Goal: Task Accomplishment & Management: Manage account settings

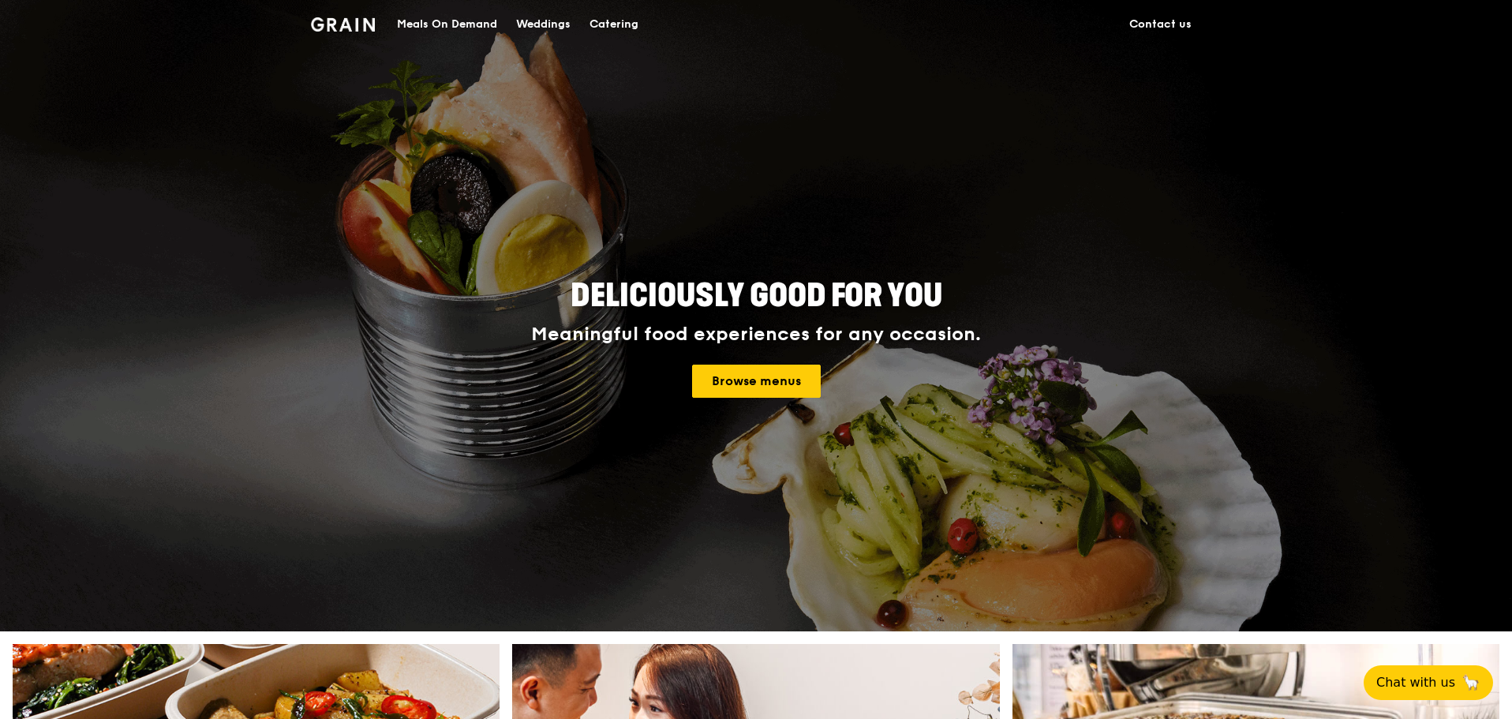
click at [447, 21] on div "Meals On Demand" at bounding box center [447, 24] width 100 height 47
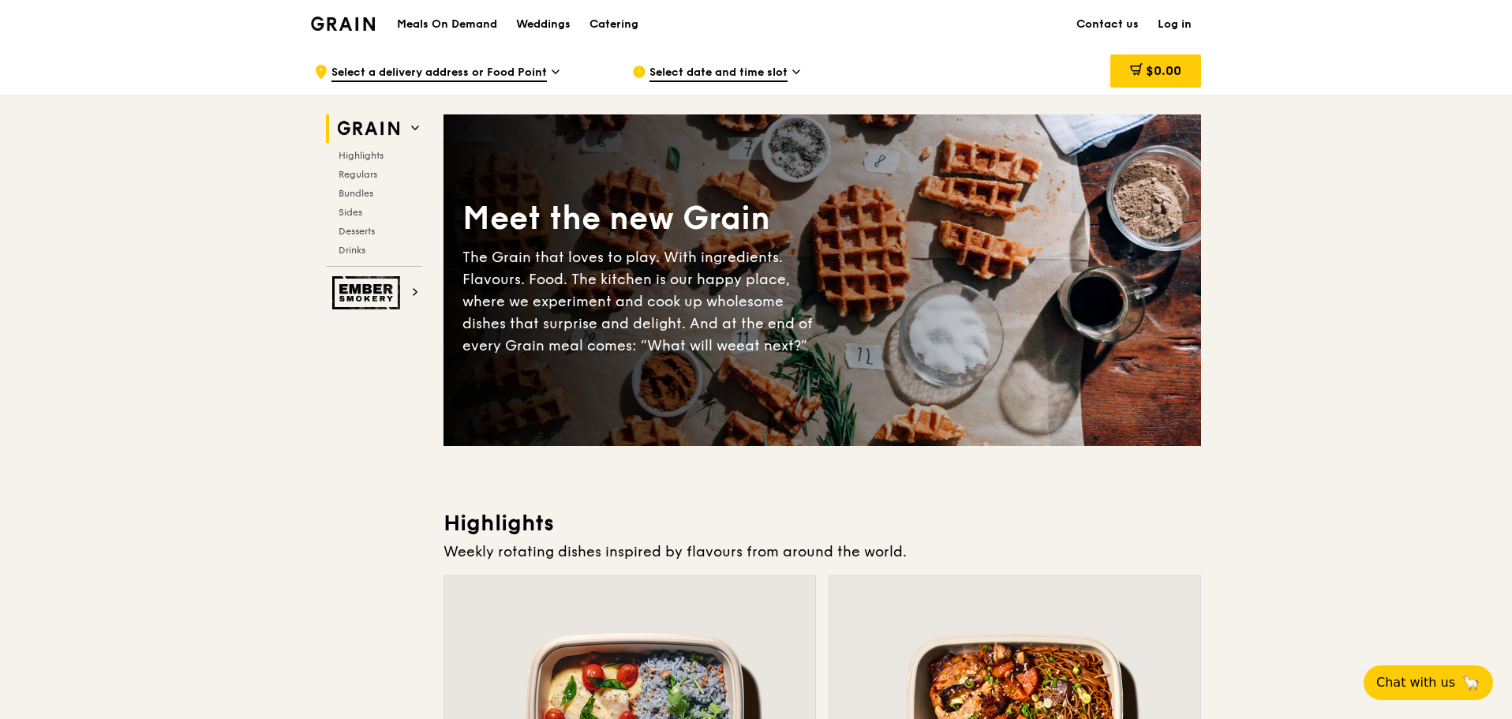
click at [1180, 21] on link "Log in" at bounding box center [1174, 24] width 53 height 47
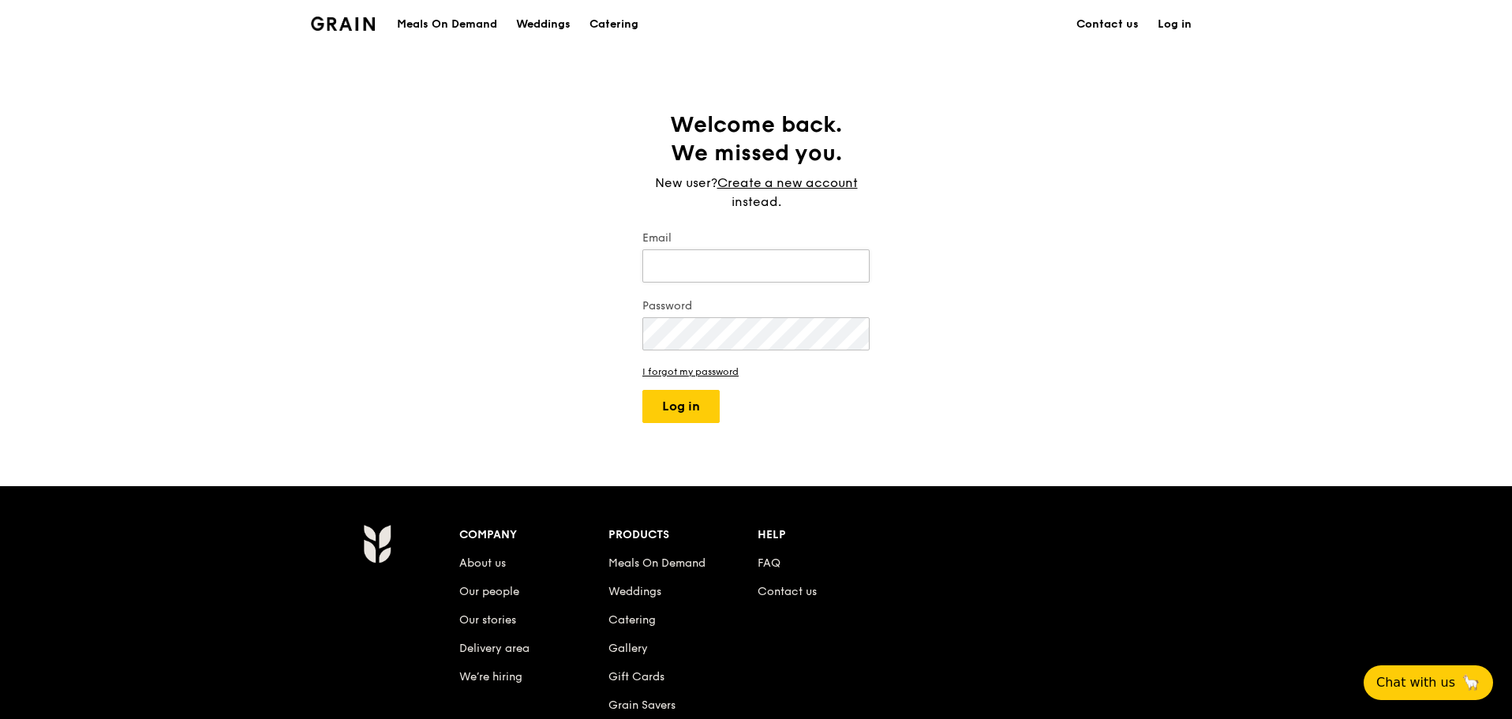
click at [771, 267] on input "Email" at bounding box center [755, 265] width 227 height 33
type input "[PERSON_NAME][EMAIL_ADDRESS][PERSON_NAME][DOMAIN_NAME]"
click at [696, 402] on button "Log in" at bounding box center [680, 406] width 77 height 33
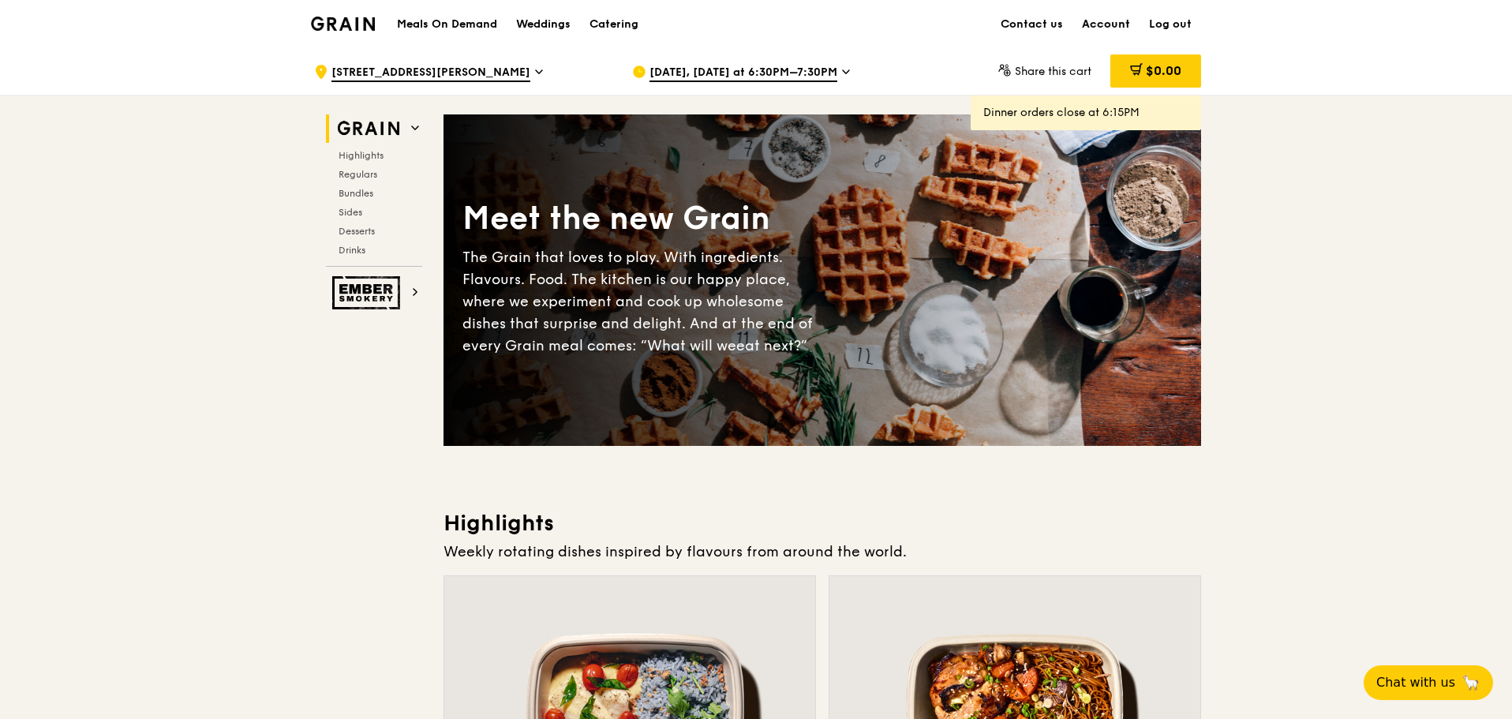
click at [1111, 28] on link "Account" at bounding box center [1105, 24] width 67 height 47
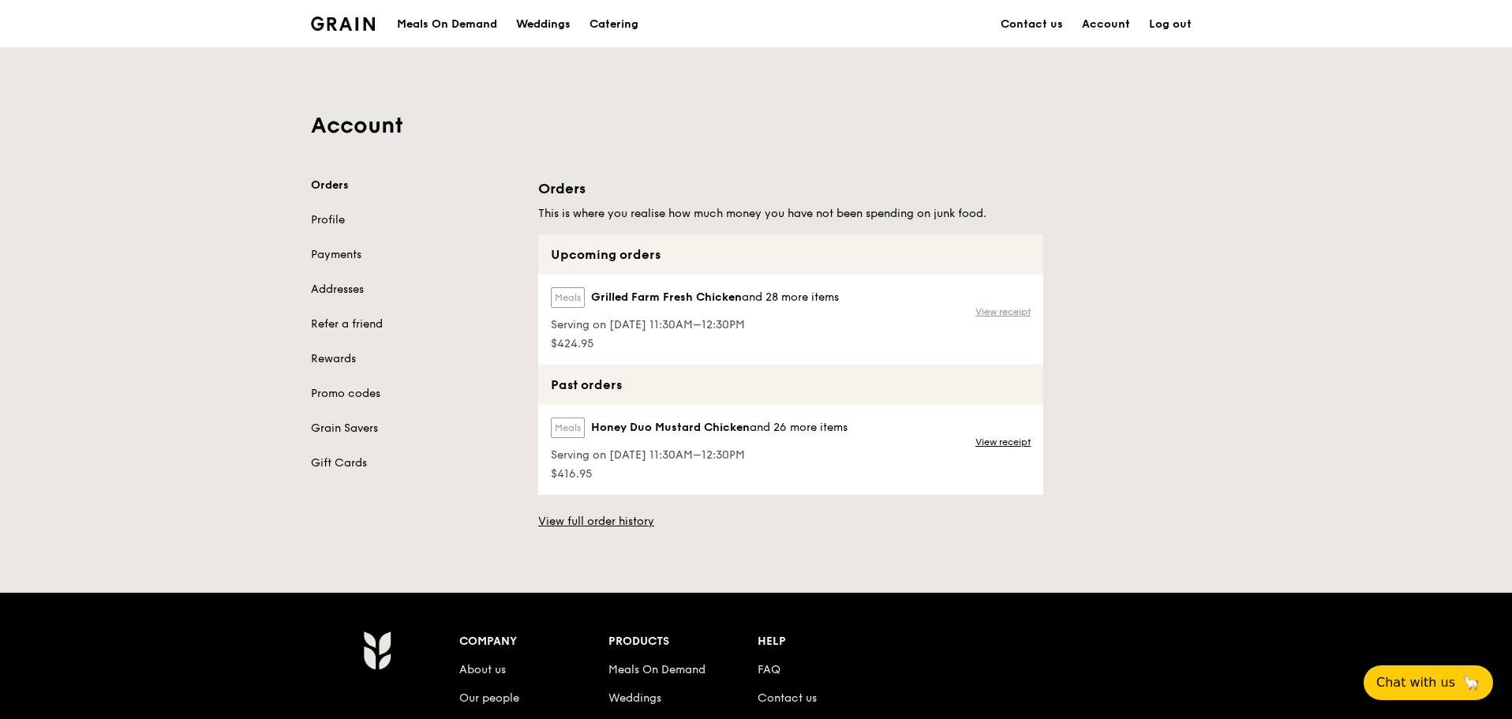
click at [995, 311] on link "View receipt" at bounding box center [1002, 311] width 55 height 13
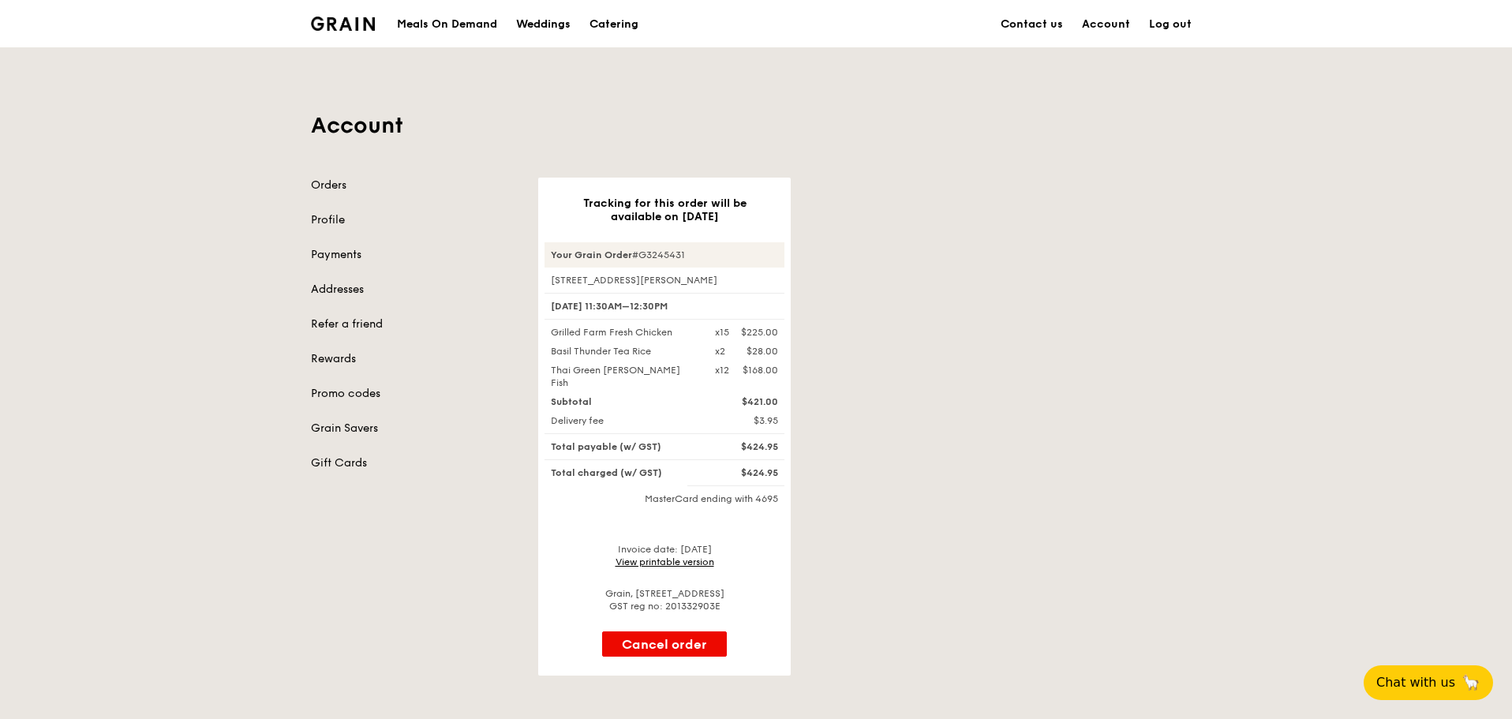
click at [1184, 20] on link "Log out" at bounding box center [1170, 24] width 62 height 47
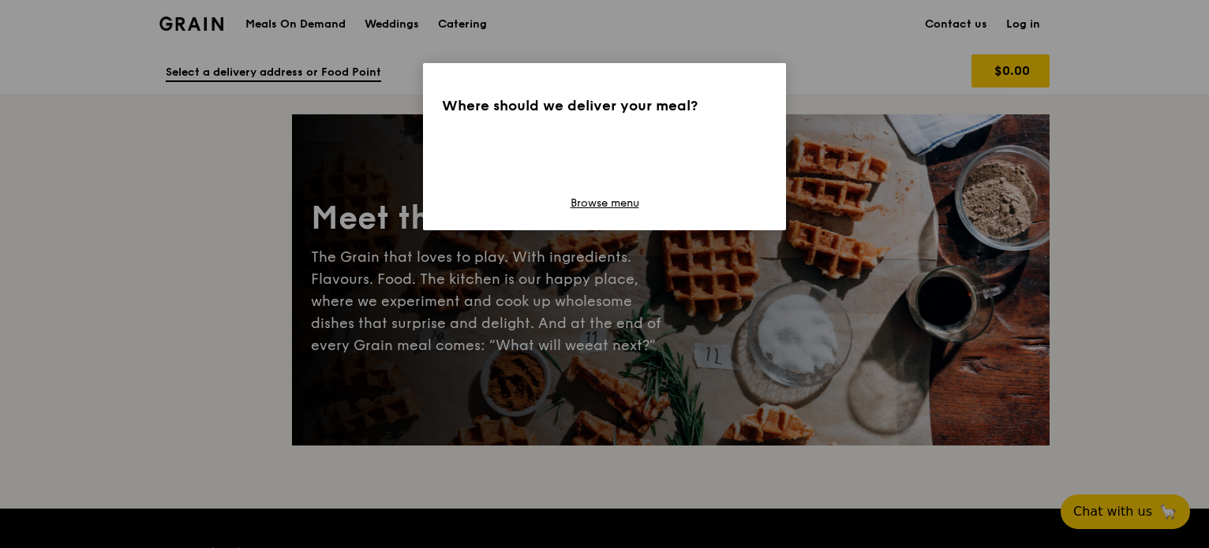
click at [1024, 18] on div "Where should we deliver your meal? Browse menu" at bounding box center [604, 274] width 1209 height 548
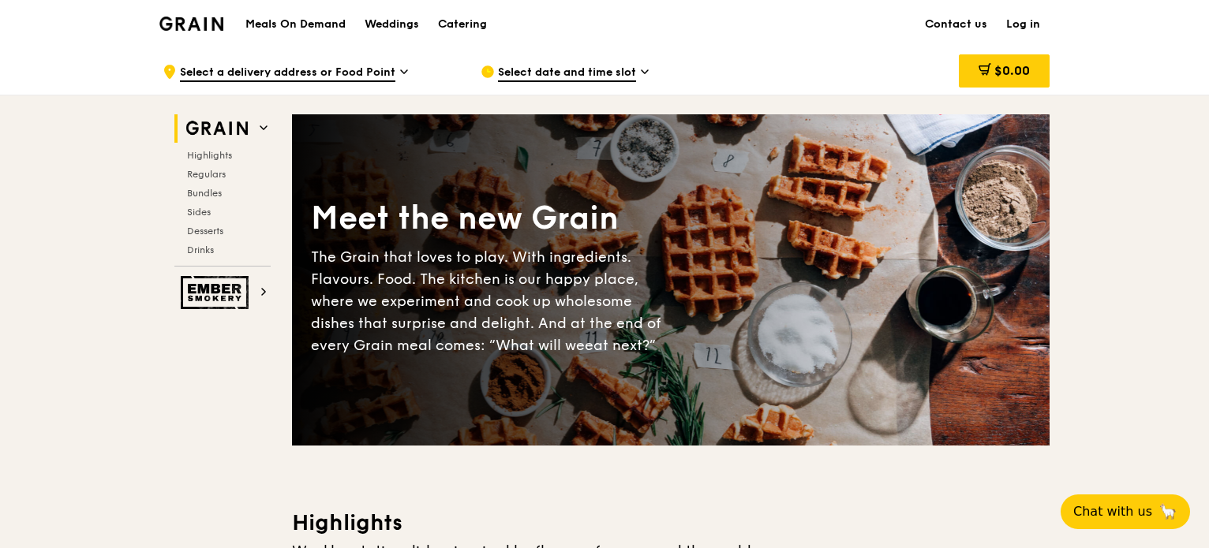
click at [1023, 24] on link "Log in" at bounding box center [1023, 24] width 53 height 47
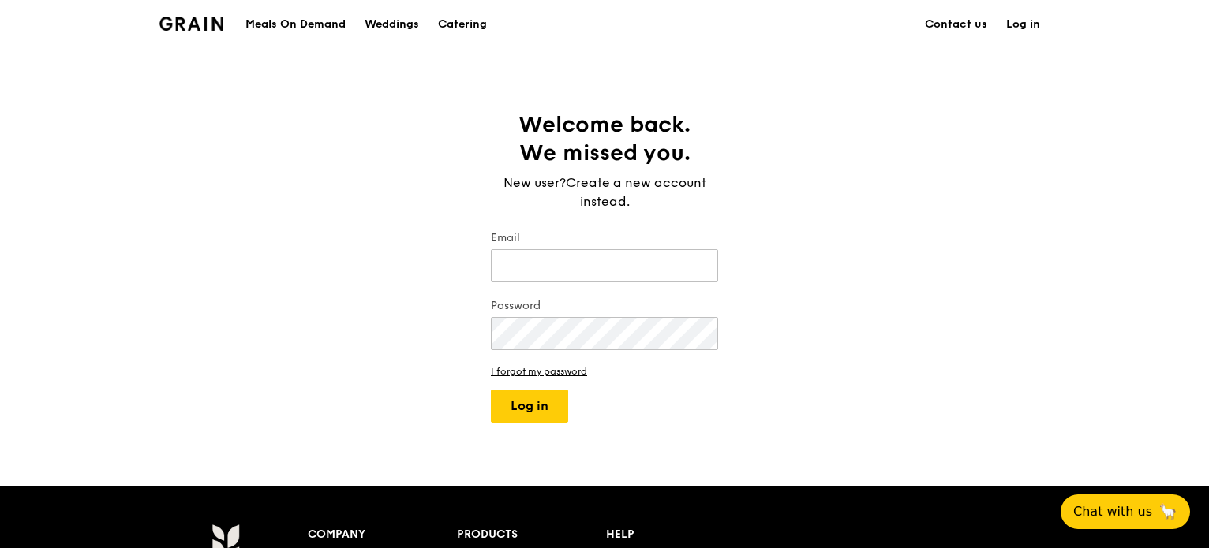
click at [623, 245] on label "Email" at bounding box center [604, 238] width 227 height 16
click at [623, 249] on input "Email" at bounding box center [604, 265] width 227 height 33
click at [625, 263] on input "Email" at bounding box center [604, 265] width 227 height 33
type input "[PERSON_NAME][EMAIL_ADDRESS][PERSON_NAME][DOMAIN_NAME]"
click at [491, 390] on button "Log in" at bounding box center [529, 406] width 77 height 33
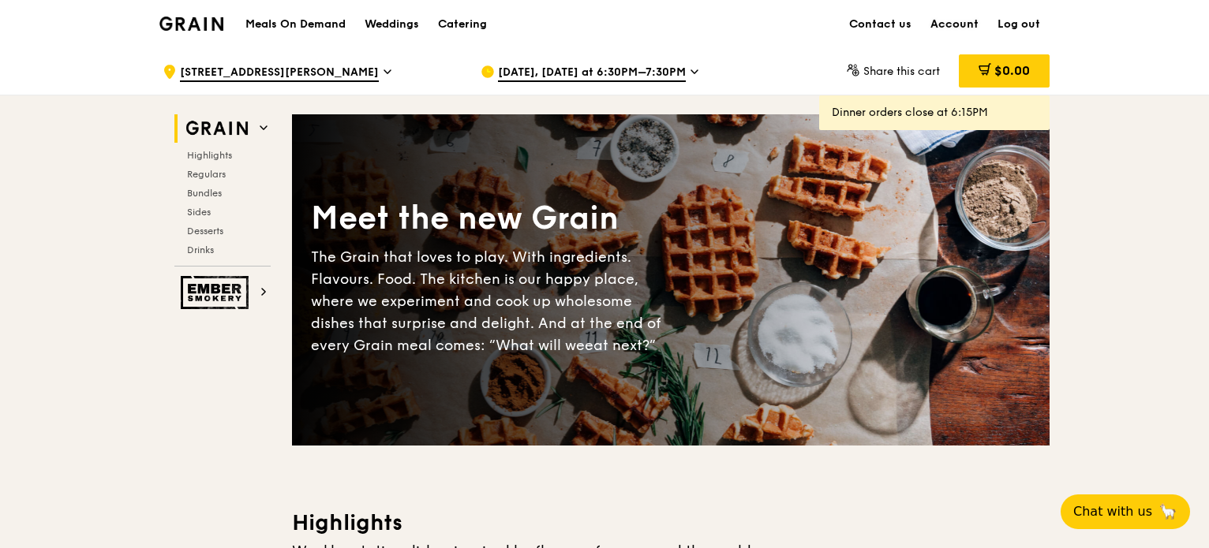
click at [963, 23] on link "Account" at bounding box center [954, 24] width 67 height 47
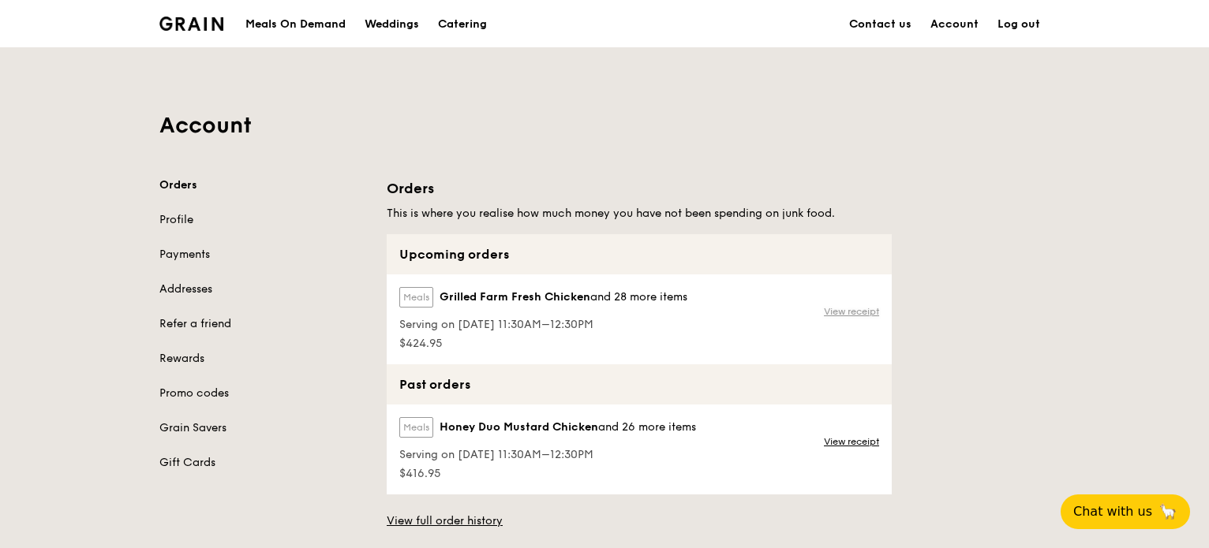
click at [855, 311] on link "View receipt" at bounding box center [851, 311] width 55 height 13
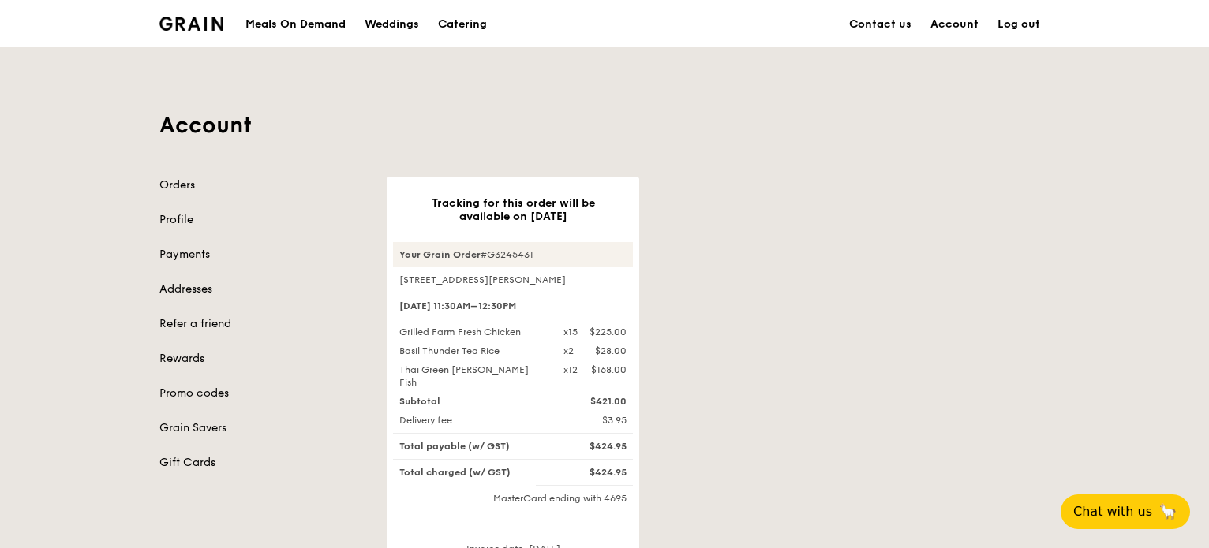
click at [1017, 19] on link "Log out" at bounding box center [1019, 24] width 62 height 47
